Goal: Information Seeking & Learning: Understand process/instructions

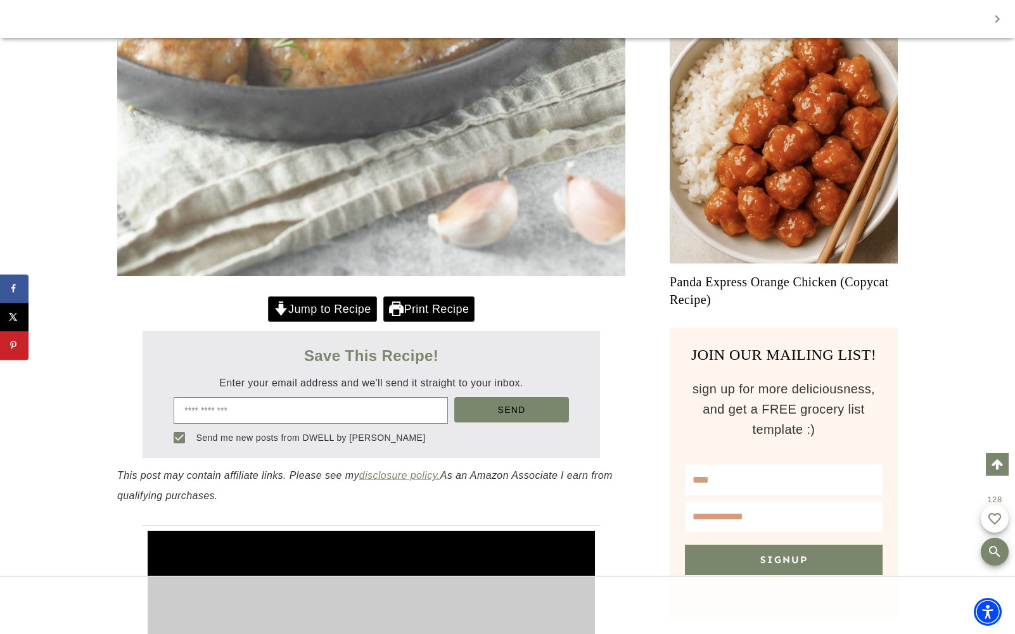
scroll to position [823, 0]
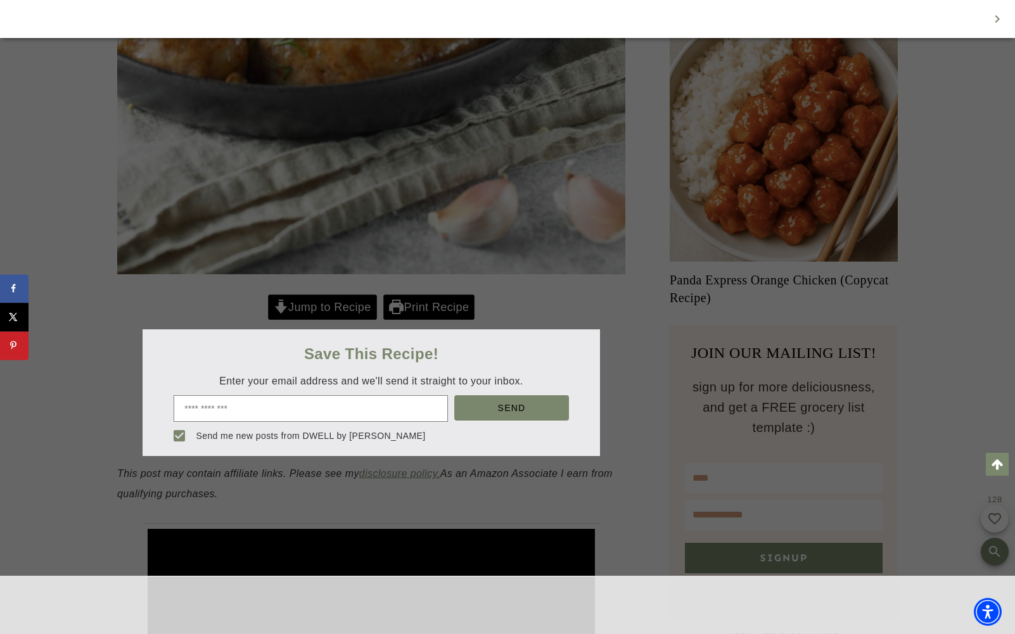
click at [340, 305] on div at bounding box center [507, 317] width 1015 height 634
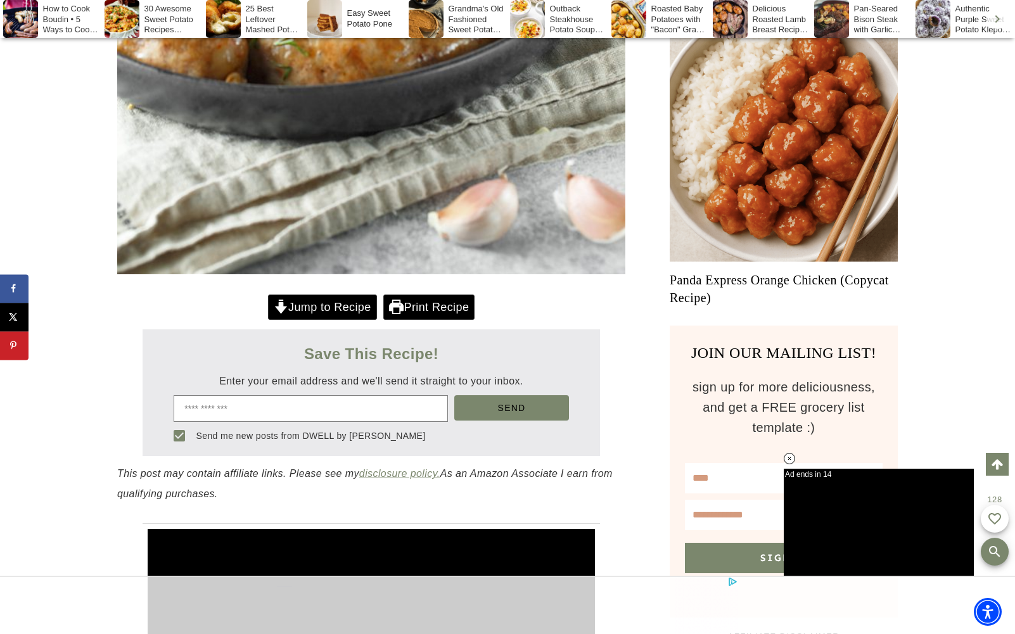
scroll to position [0, 0]
click at [348, 304] on link "Jump to Recipe" at bounding box center [322, 308] width 109 height 26
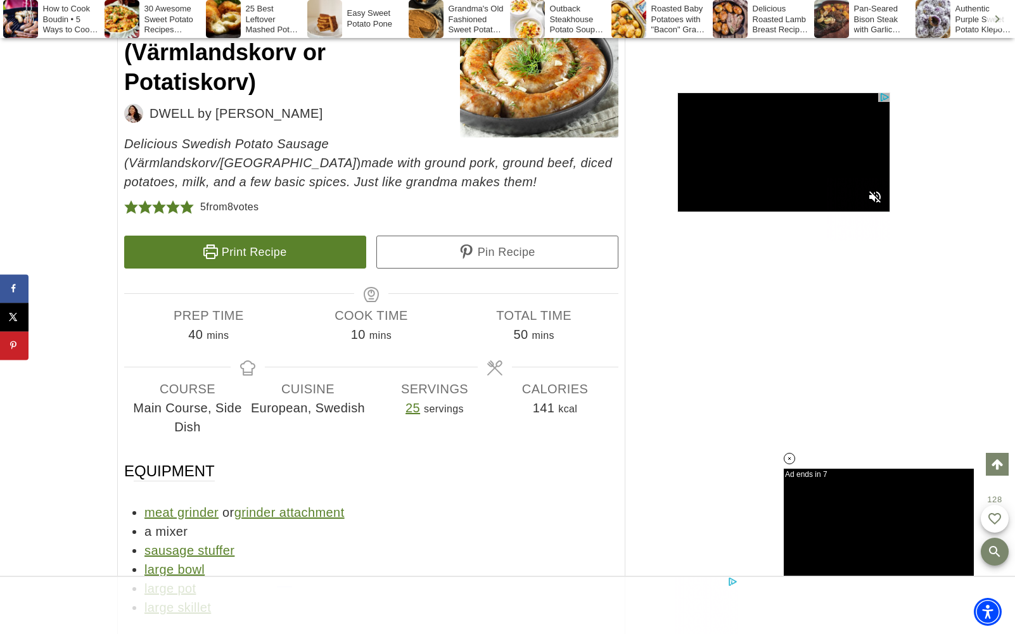
click at [289, 236] on link "Print Recipe" at bounding box center [245, 252] width 242 height 33
